Goal: Browse casually

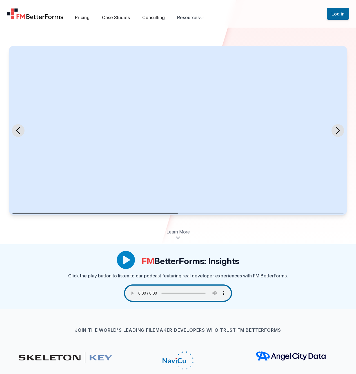
scroll to position [93, 0]
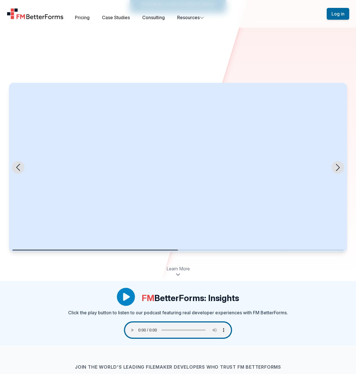
click at [340, 164] on icon "Next slide" at bounding box center [337, 167] width 7 height 7
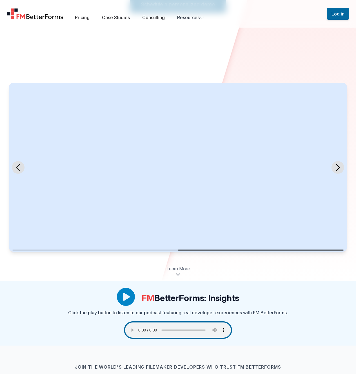
click at [340, 164] on icon "Next slide" at bounding box center [337, 167] width 7 height 7
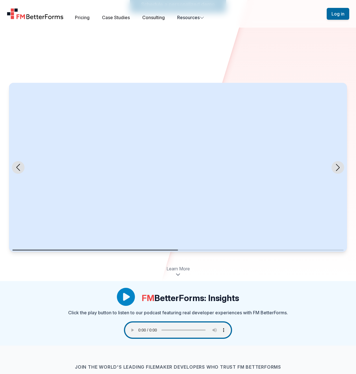
click at [340, 164] on icon "Next slide" at bounding box center [337, 167] width 7 height 7
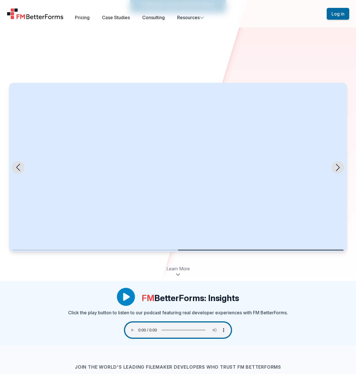
click at [340, 164] on icon "Next slide" at bounding box center [337, 167] width 7 height 7
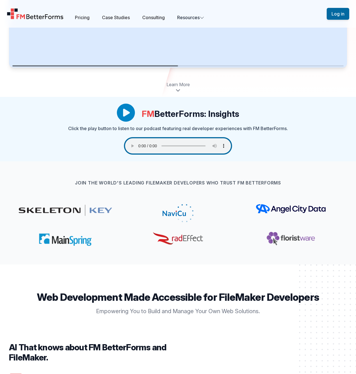
scroll to position [0, 0]
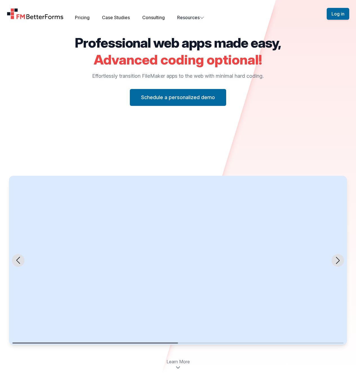
click at [261, 58] on h2 "Advanced coding optional!" at bounding box center [178, 60] width 206 height 14
click at [307, 66] on div "Professional web apps made easy, Advanced coding optional! Effortlessly transit…" at bounding box center [178, 190] width 356 height 309
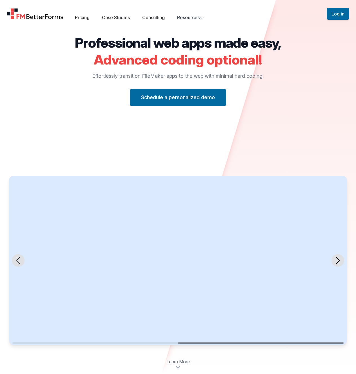
click at [299, 135] on div "Professional web apps made easy, Advanced coding optional! Effortlessly transit…" at bounding box center [178, 190] width 356 height 309
click at [79, 67] on div "Professional web apps made easy, Advanced coding optional! Effortlessly transit…" at bounding box center [178, 71] width 206 height 70
click at [96, 47] on h2 "Professional web apps made easy," at bounding box center [178, 43] width 206 height 14
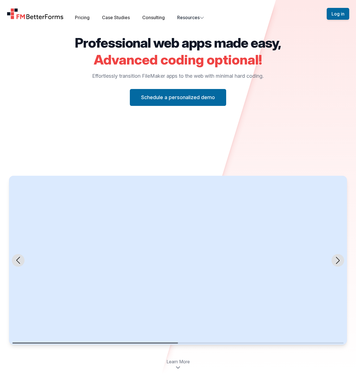
click at [214, 45] on h2 "Professional web apps made easy," at bounding box center [178, 43] width 206 height 14
